Goal: Task Accomplishment & Management: Use online tool/utility

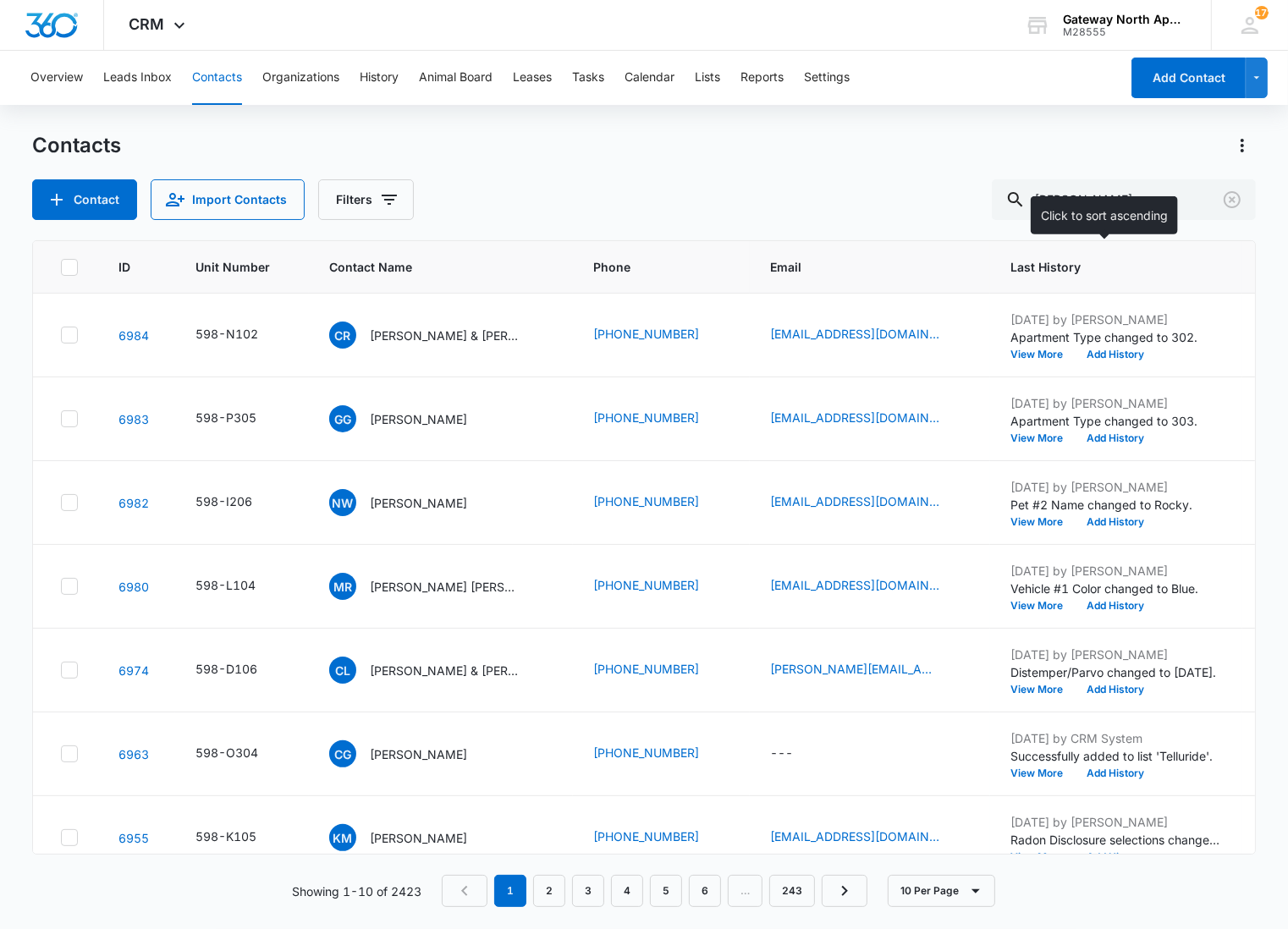
type input "[PERSON_NAME]"
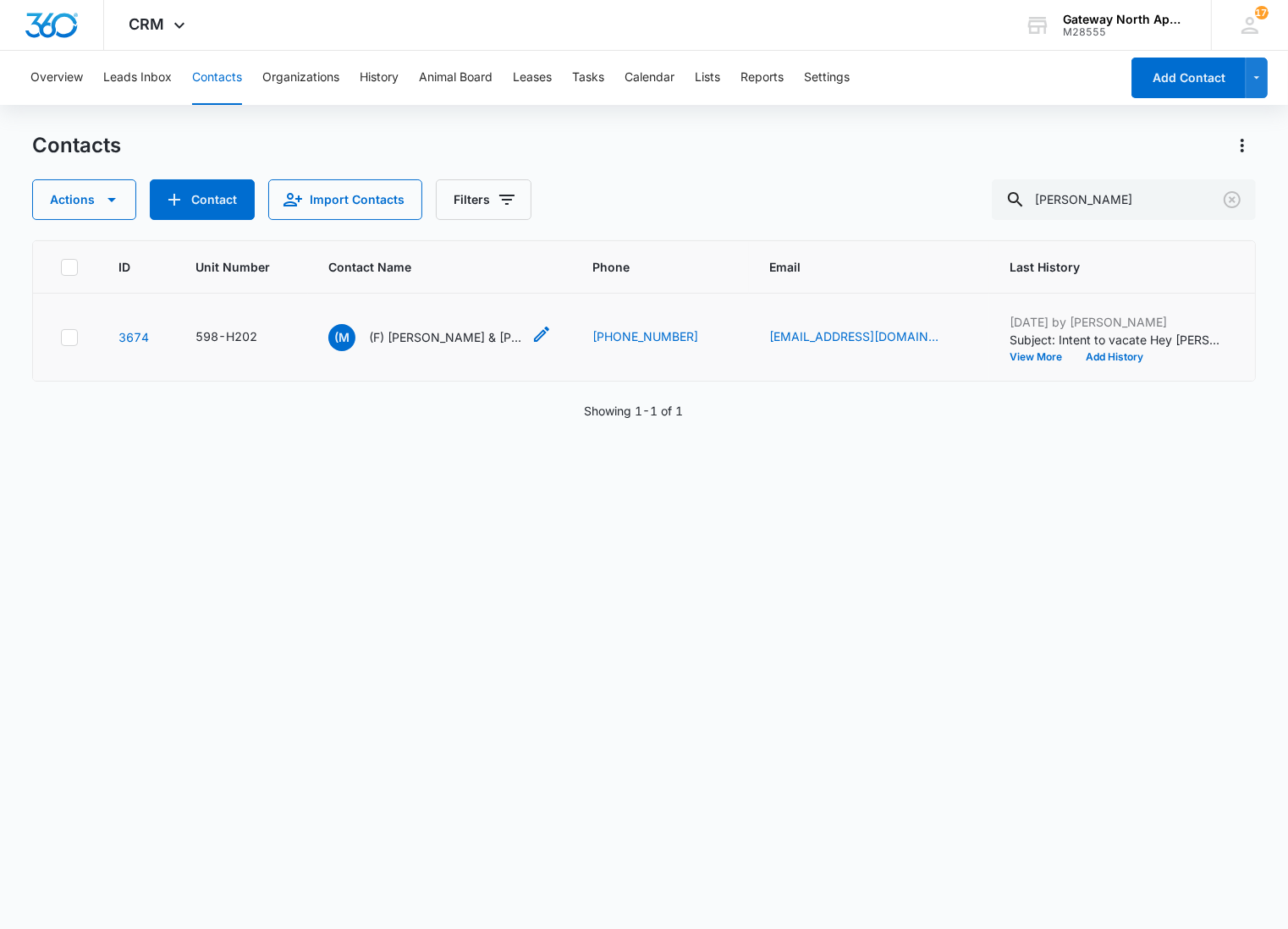
click at [484, 332] on p "(F) [PERSON_NAME] & [PERSON_NAME]" at bounding box center [445, 337] width 152 height 18
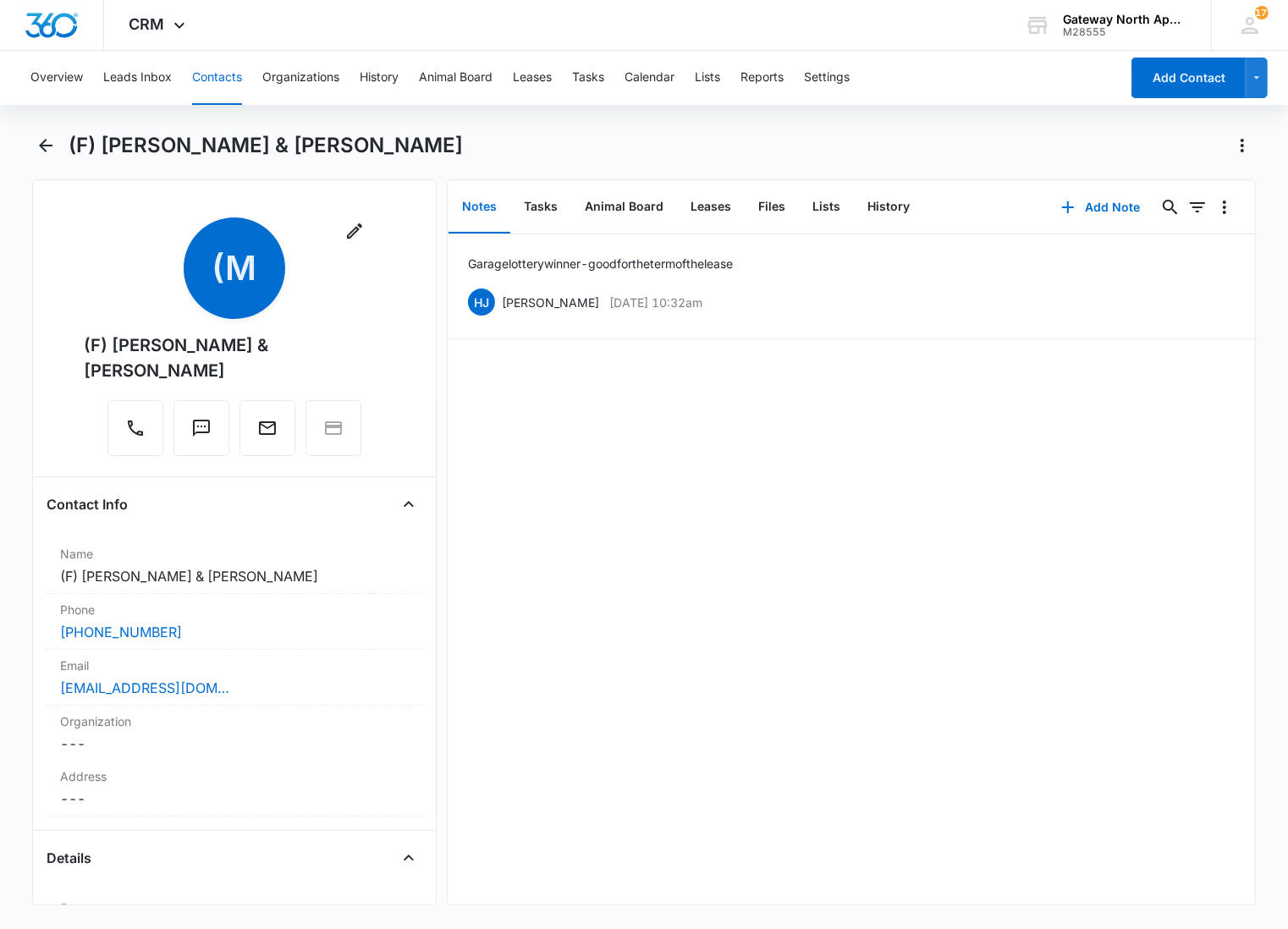
click at [13, 457] on main "(F) [PERSON_NAME] & [PERSON_NAME] Remove (M (F) [PERSON_NAME] & [PERSON_NAME] C…" at bounding box center [644, 528] width 1288 height 794
click at [771, 218] on button "Files" at bounding box center [772, 207] width 54 height 53
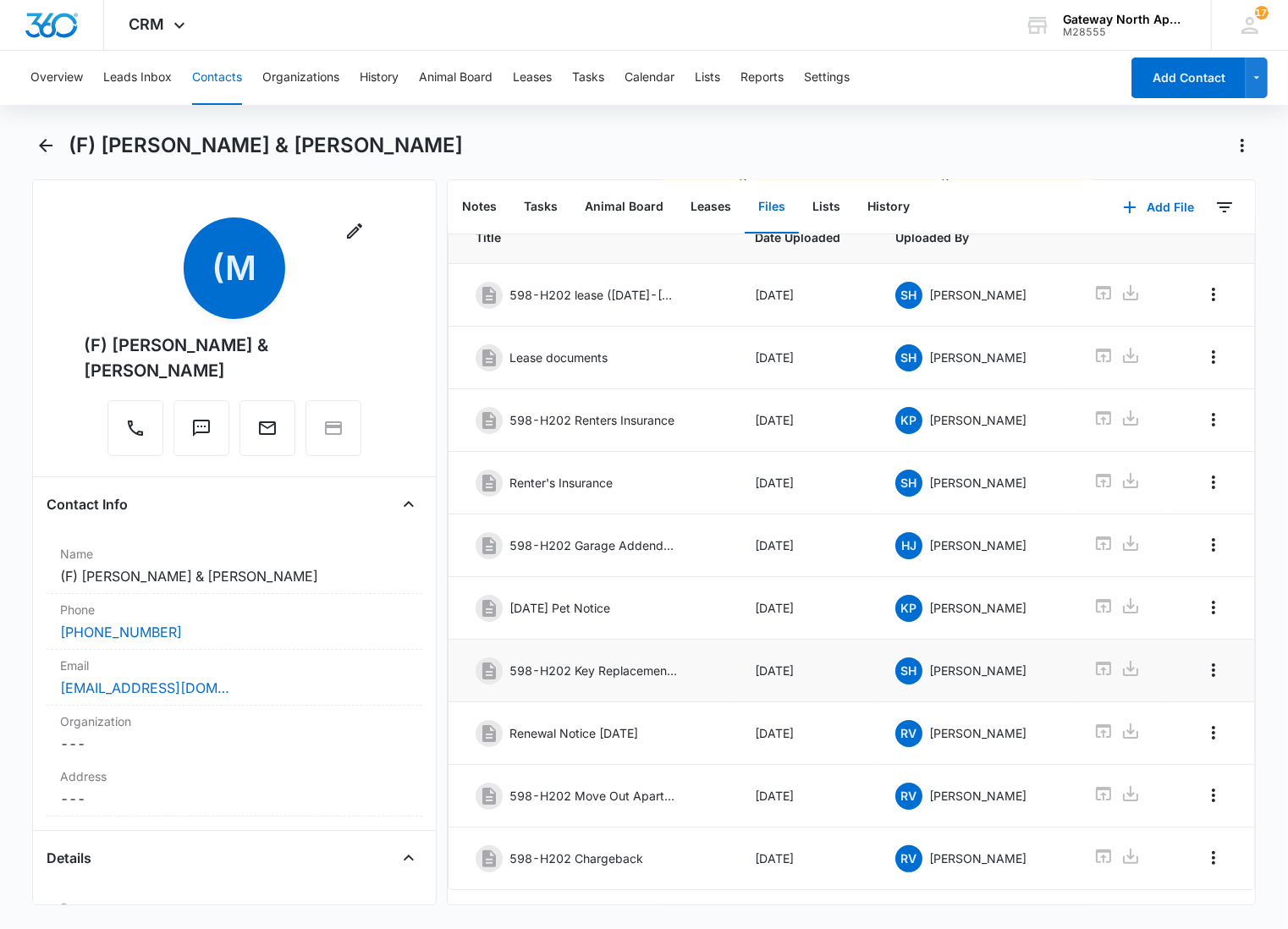
scroll to position [142, 0]
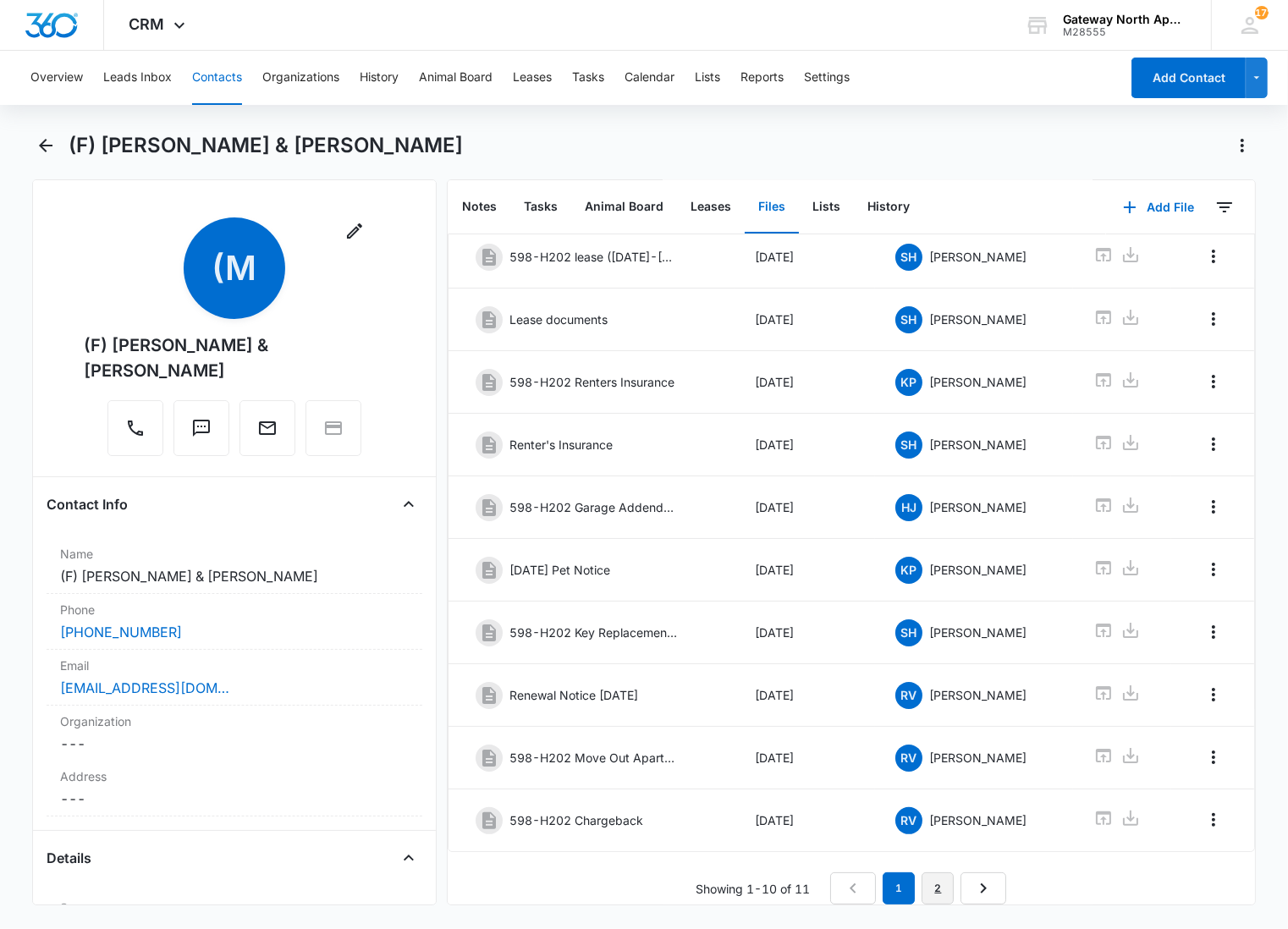
click at [925, 881] on link "2" at bounding box center [937, 888] width 32 height 32
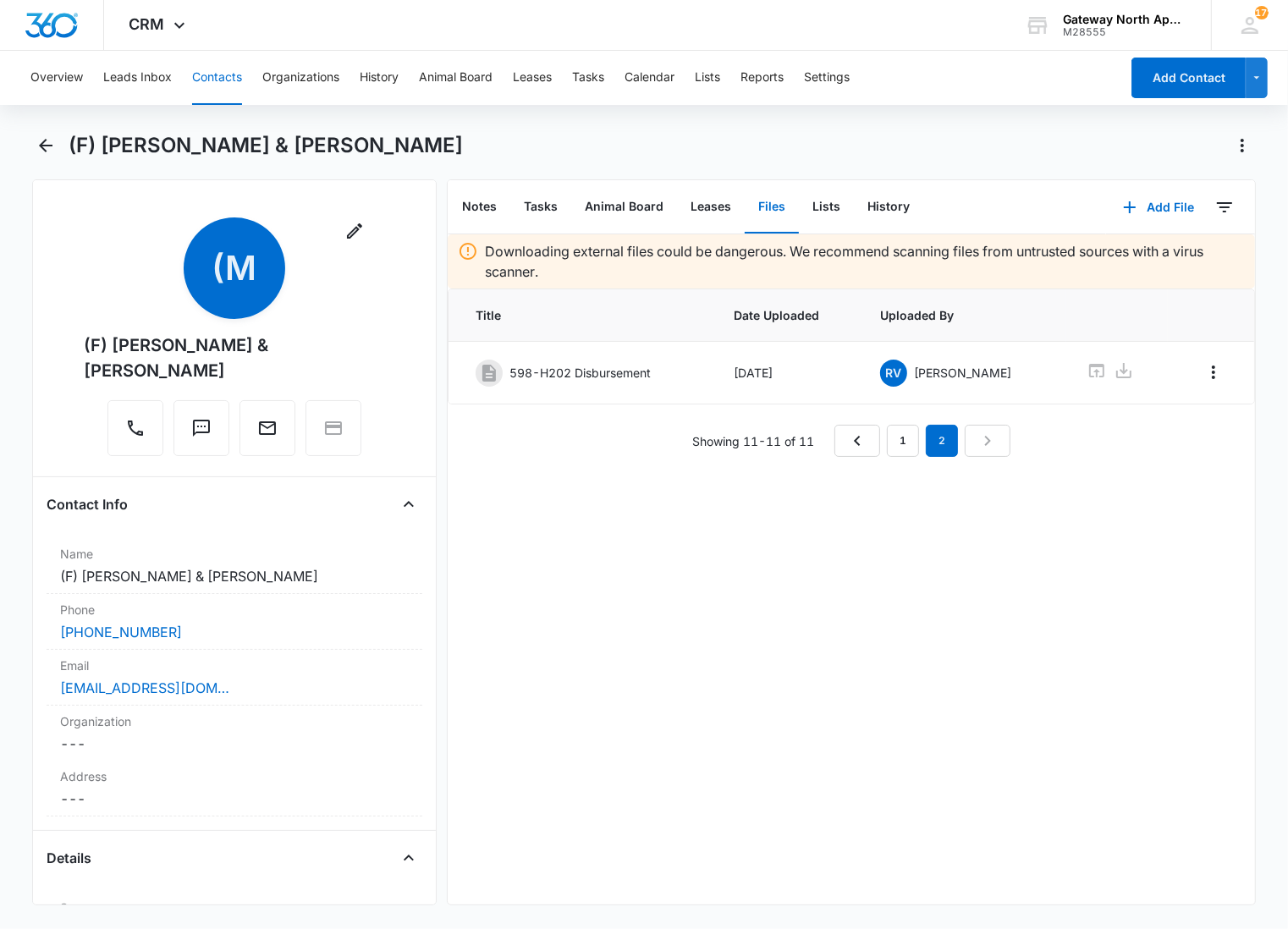
click at [21, 222] on main "(F) [PERSON_NAME] & [PERSON_NAME] Remove (M (F) [PERSON_NAME] & [PERSON_NAME] C…" at bounding box center [644, 528] width 1288 height 794
click at [45, 146] on icon "Back" at bounding box center [45, 146] width 20 height 20
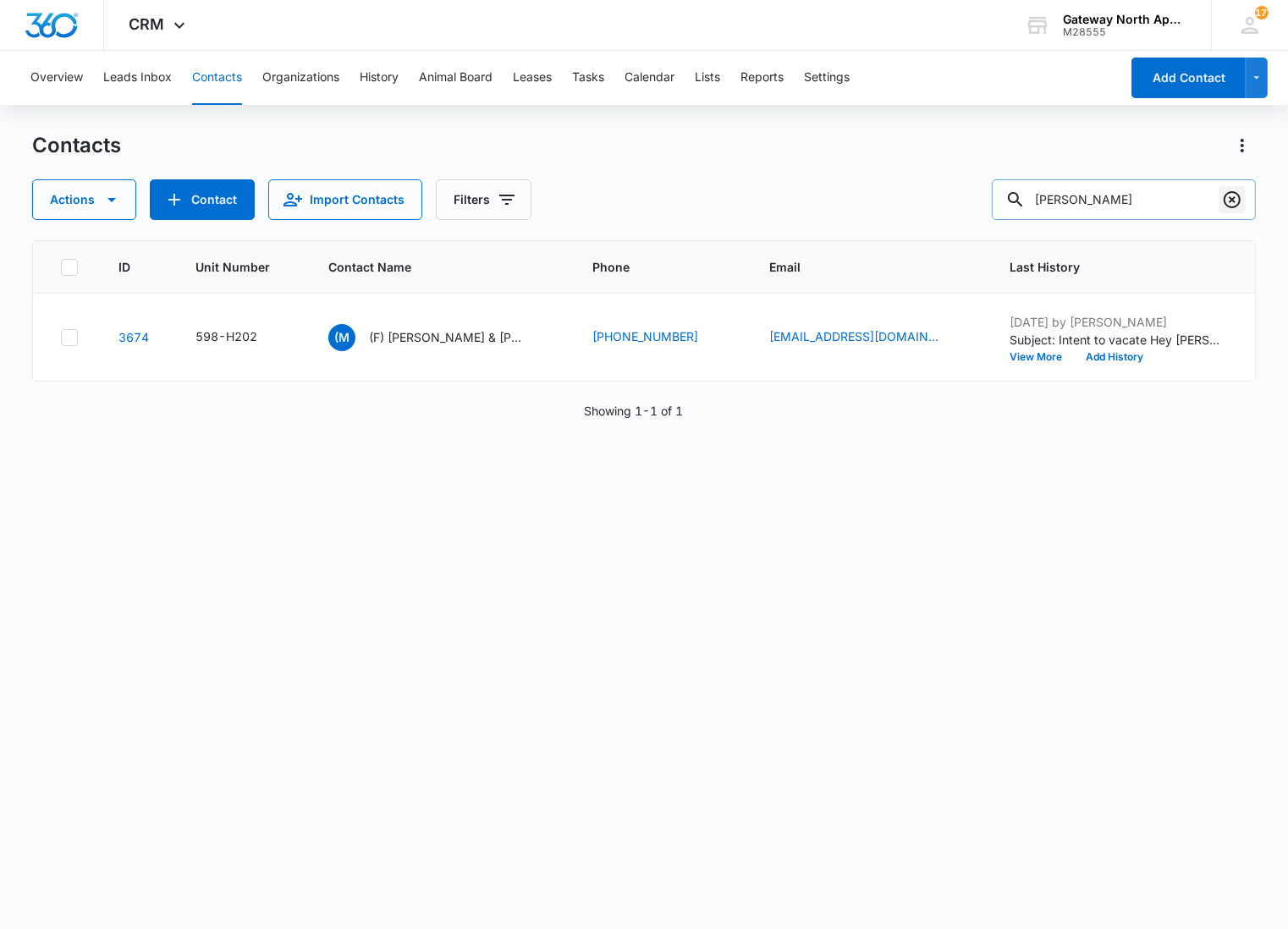
click at [1237, 188] on button "Clear" at bounding box center [1231, 199] width 27 height 27
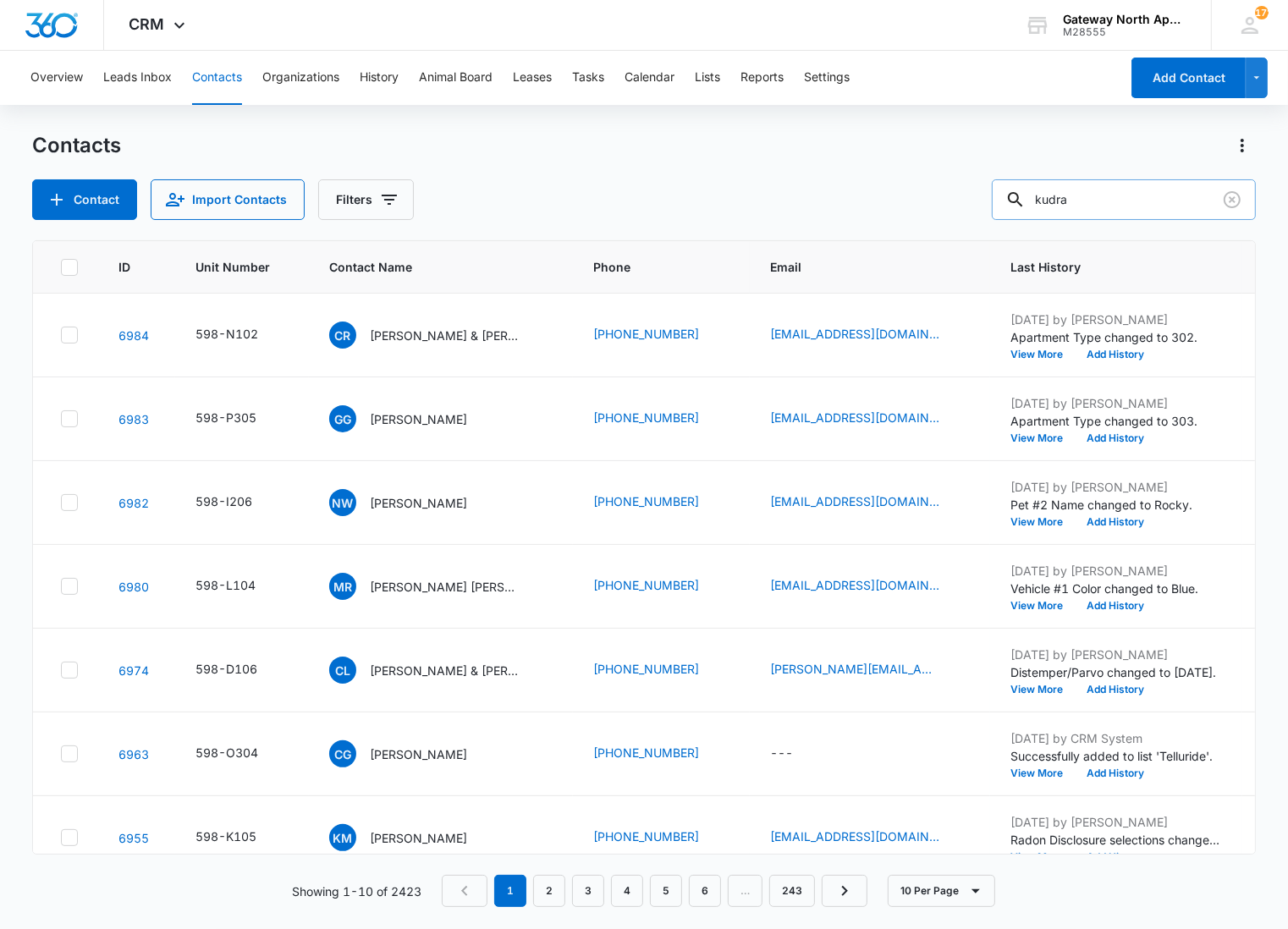
type input "kudra"
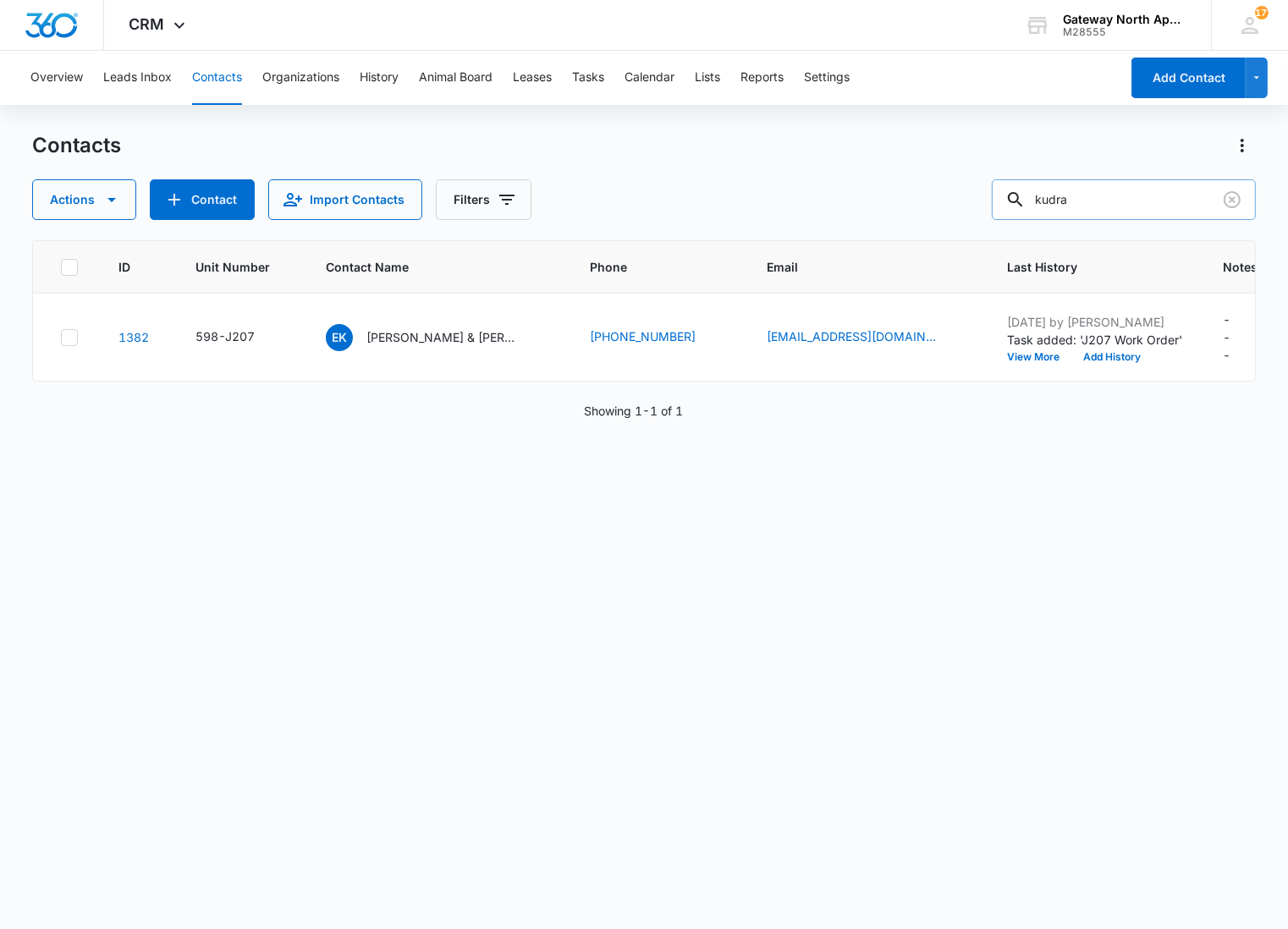
click at [49, 451] on div "ID Unit Number Contact Name Phone Email Last History Notes Additional Phone Add…" at bounding box center [644, 573] width 1224 height 667
click at [1233, 189] on icon "Clear" at bounding box center [1232, 199] width 20 height 20
